Goal: Transaction & Acquisition: Purchase product/service

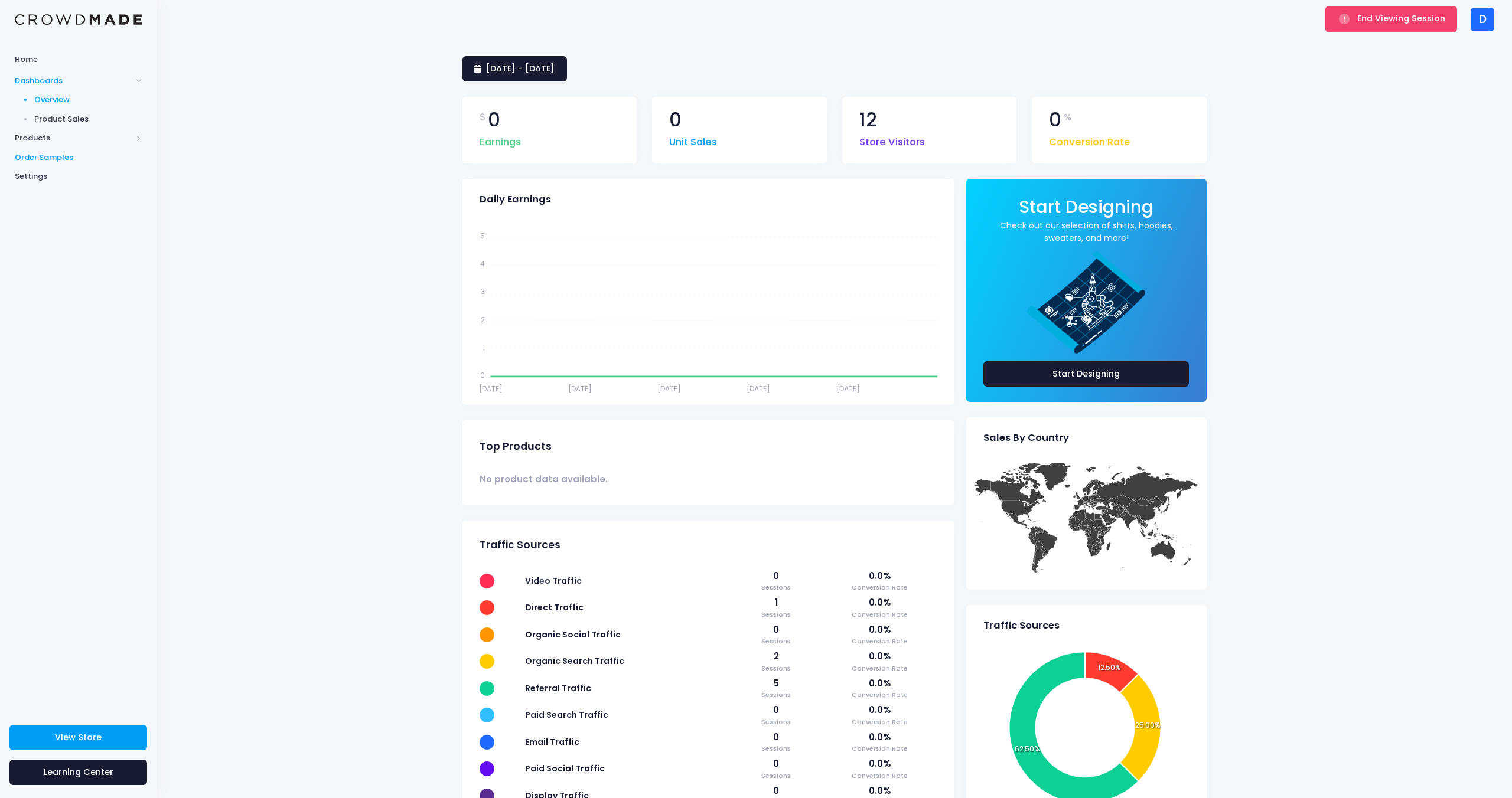
drag, startPoint x: 57, startPoint y: 160, endPoint x: 100, endPoint y: 161, distance: 43.0
click at [57, 160] on span "Order Samples" at bounding box center [79, 158] width 127 height 12
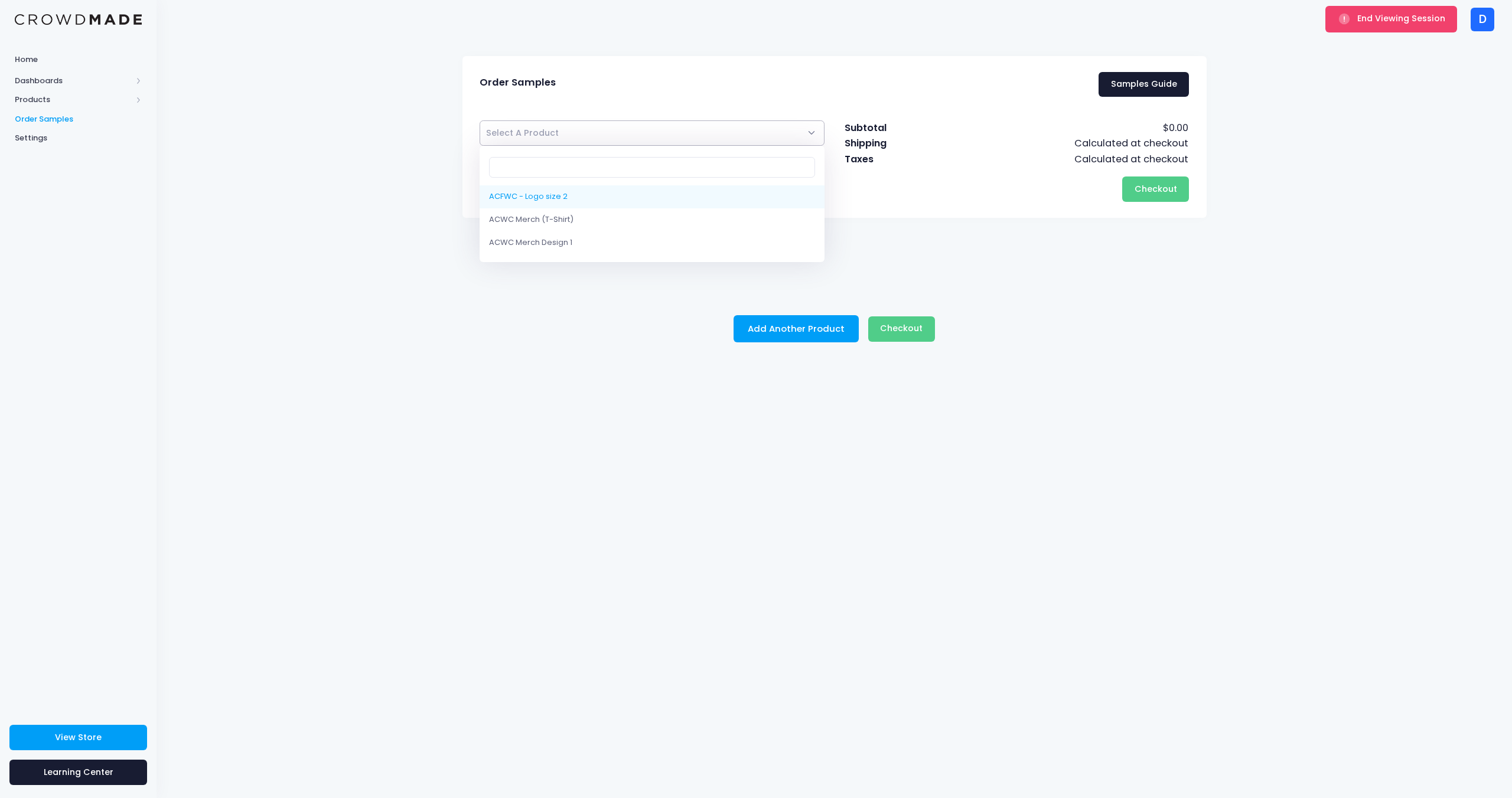
drag, startPoint x: 712, startPoint y: 142, endPoint x: 705, endPoint y: 154, distance: 13.9
click at [712, 142] on span "Select A Product" at bounding box center [652, 134] width 345 height 26
select select "10180966416658"
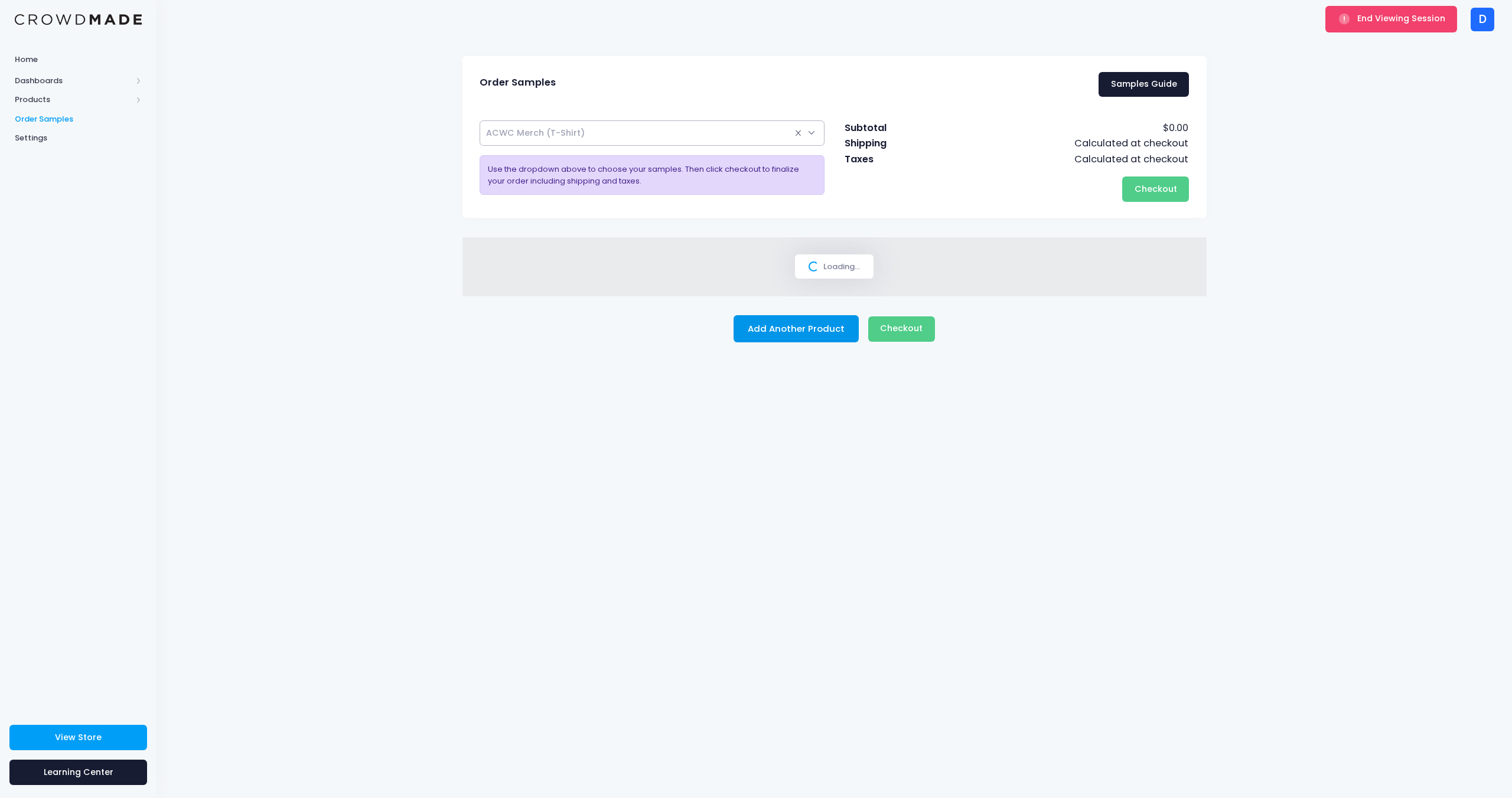
select select
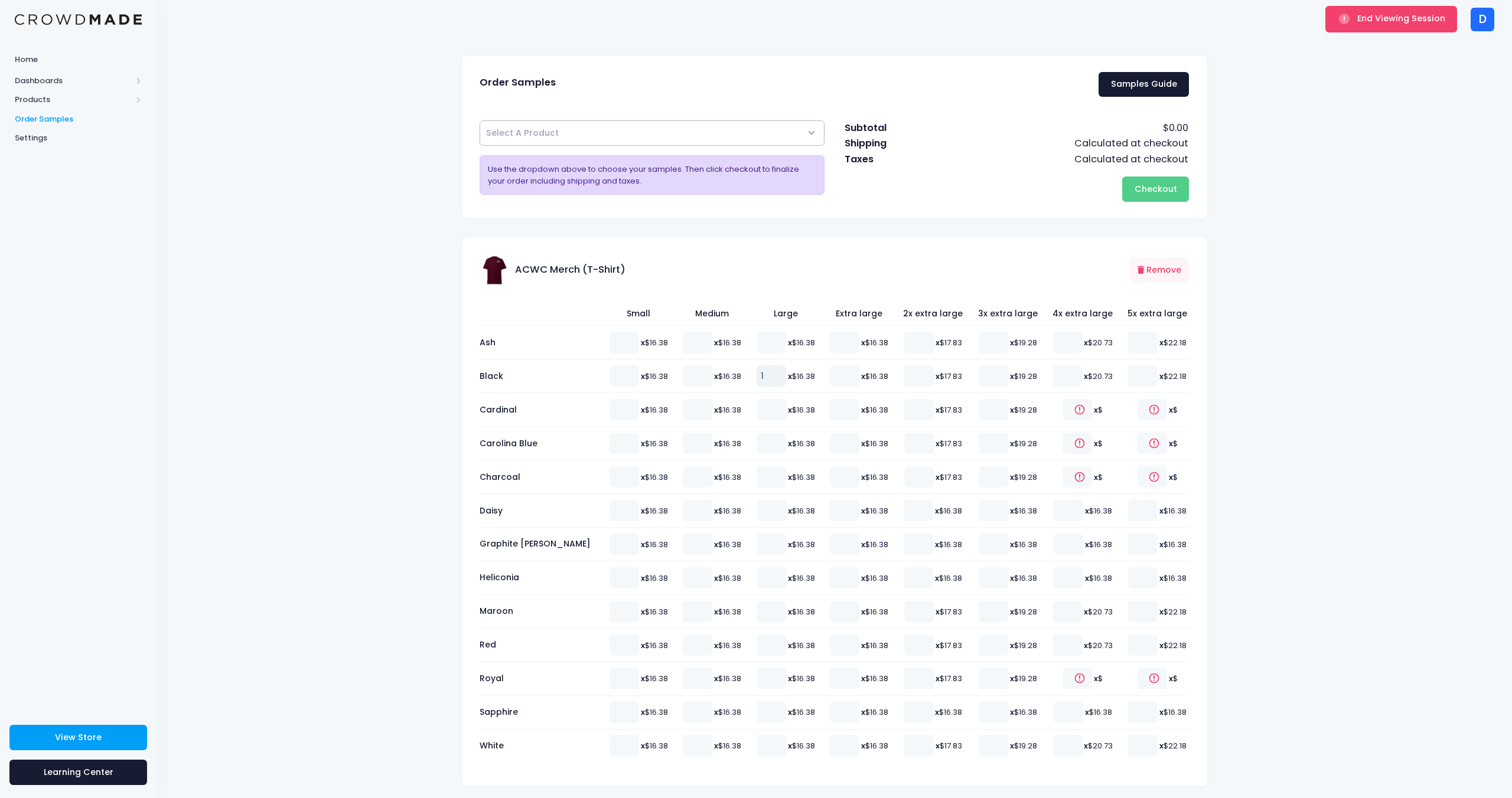
type input "1"
click at [757, 374] on input "1" at bounding box center [771, 376] width 29 height 21
click at [1150, 200] on button "Checkout Please wait..." at bounding box center [1156, 189] width 66 height 26
